Goal: Information Seeking & Learning: Learn about a topic

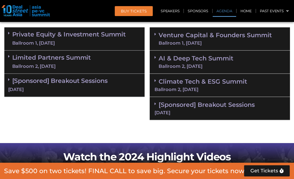
scroll to position [318, 0]
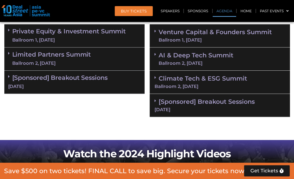
click at [211, 80] on link "Climate Tech & ESG Summit Ballroom 2, [DATE]" at bounding box center [219, 82] width 130 height 14
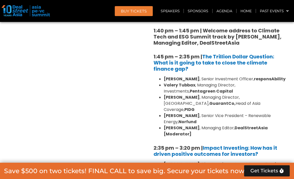
scroll to position [369, 0]
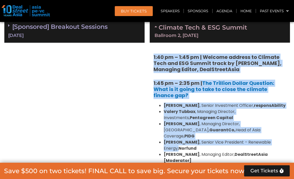
drag, startPoint x: 152, startPoint y: 51, endPoint x: 282, endPoint y: 136, distance: 155.2
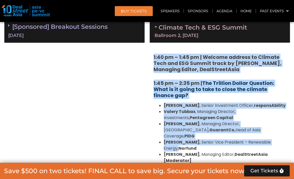
drag, startPoint x: 282, startPoint y: 136, endPoint x: 216, endPoint y: 88, distance: 81.1
click at [216, 88] on link "The Trillion Dollar Question: What is it going to take to close the climate fin…" at bounding box center [213, 89] width 121 height 19
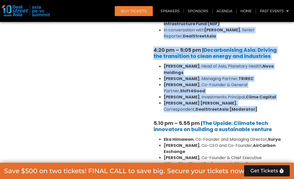
scroll to position [675, 0]
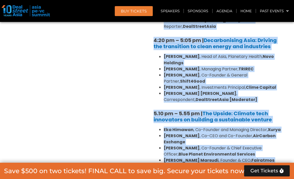
copy div "1:40 pm – 1:45 pm | Welcome address to Climate Tech and ESG Summit track by Mic…"
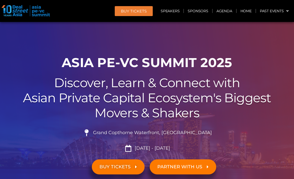
scroll to position [76, 0]
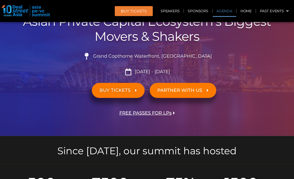
click at [219, 11] on link "Agenda" at bounding box center [224, 11] width 23 height 12
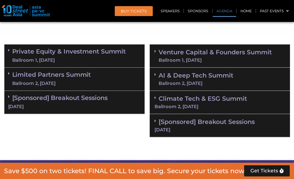
scroll to position [321, 0]
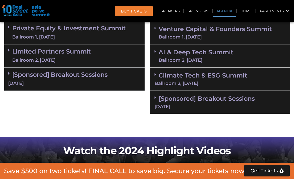
click at [193, 35] on div "Ballroom 1, [DATE]" at bounding box center [215, 37] width 113 height 5
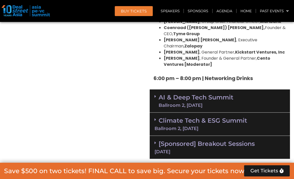
scroll to position [1009, 0]
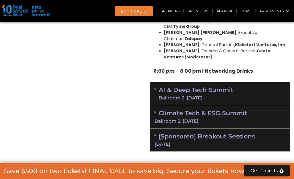
click at [229, 109] on link "Climate Tech & ESG Summit Ballroom 2, [DATE]" at bounding box center [219, 116] width 130 height 14
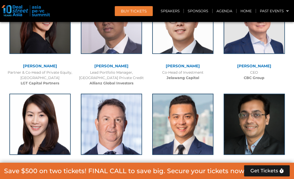
scroll to position [2003, 0]
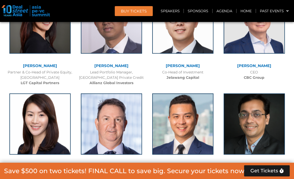
drag, startPoint x: 241, startPoint y: 97, endPoint x: 270, endPoint y: 104, distance: 30.4
click at [270, 170] on div "Partner, Strategic Opportunities Fund National Investment and Infrastructure Fu…" at bounding box center [254, 180] width 66 height 21
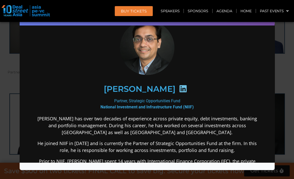
scroll to position [76, 0]
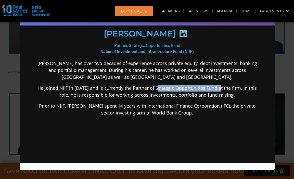
drag, startPoint x: 159, startPoint y: 86, endPoint x: 221, endPoint y: 86, distance: 62.7
click at [221, 86] on p "He joined NIIF in [DATE] and is currently the Partner of Strategic Opportunitie…" at bounding box center [147, 92] width 220 height 14
copy p "Strategic Opportunities Fund"
